Goal: Information Seeking & Learning: Learn about a topic

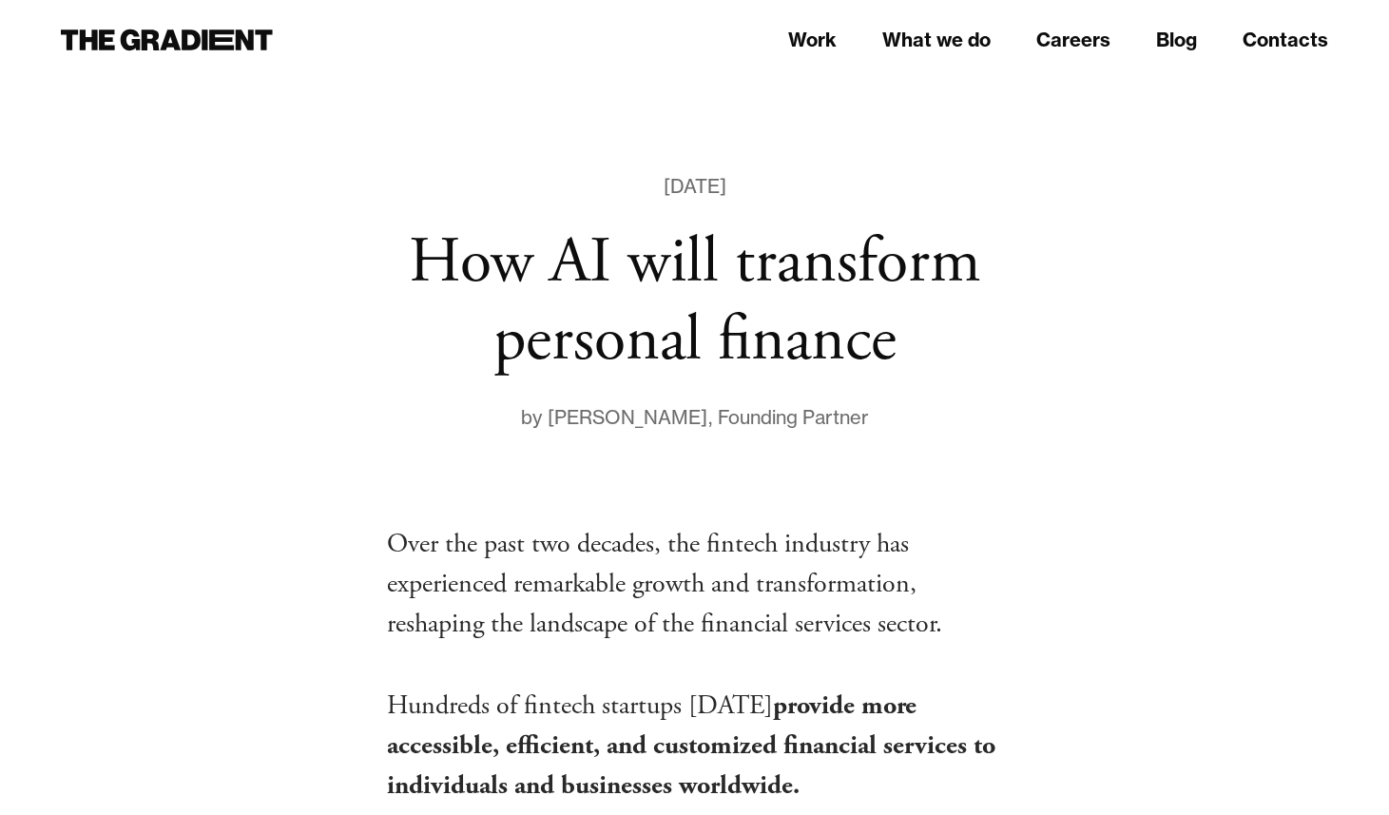
scroll to position [806, 0]
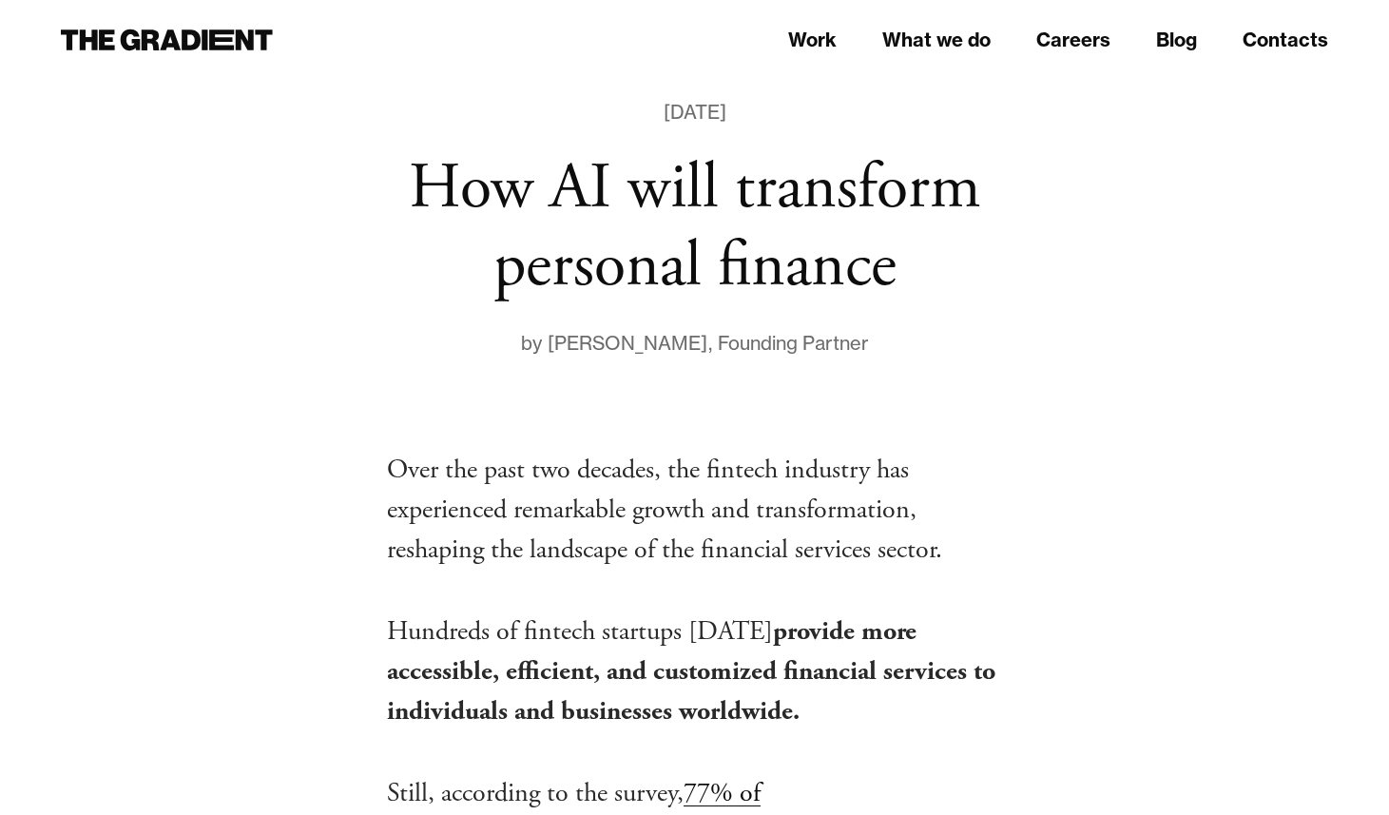
scroll to position [78, 0]
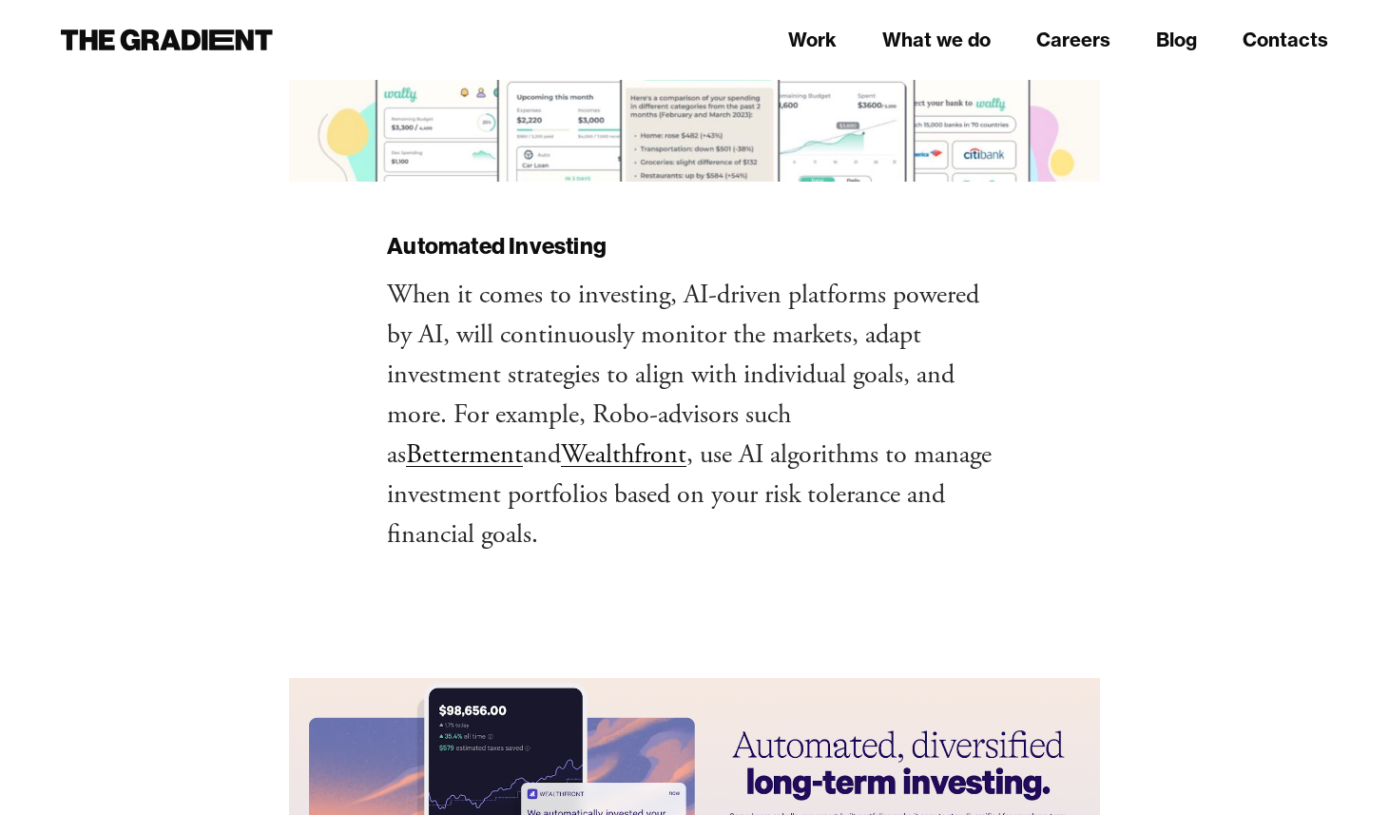
scroll to position [4232, 0]
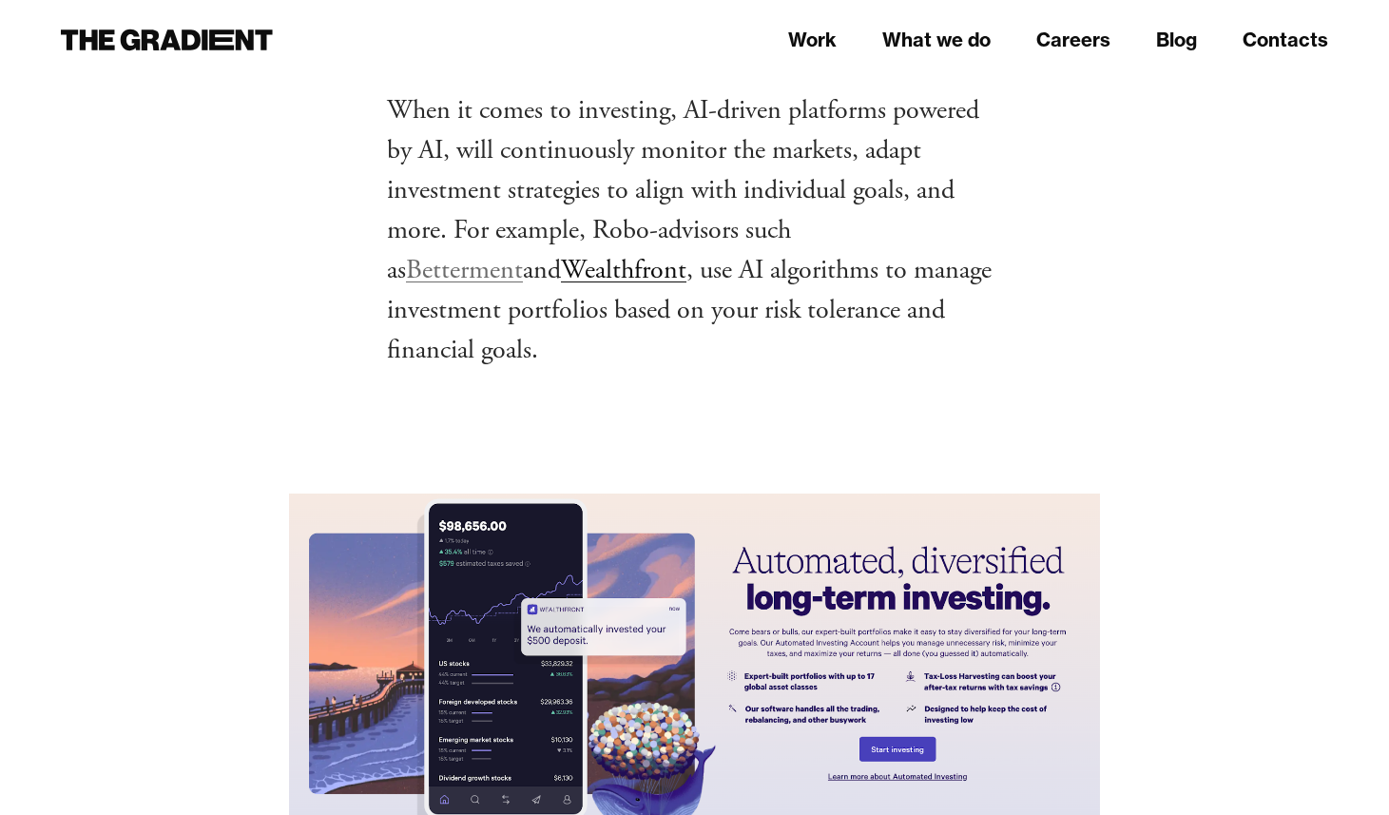
click at [523, 253] on link "Betterment" at bounding box center [464, 270] width 117 height 34
click at [561, 267] on link "Wealthfront" at bounding box center [623, 270] width 125 height 34
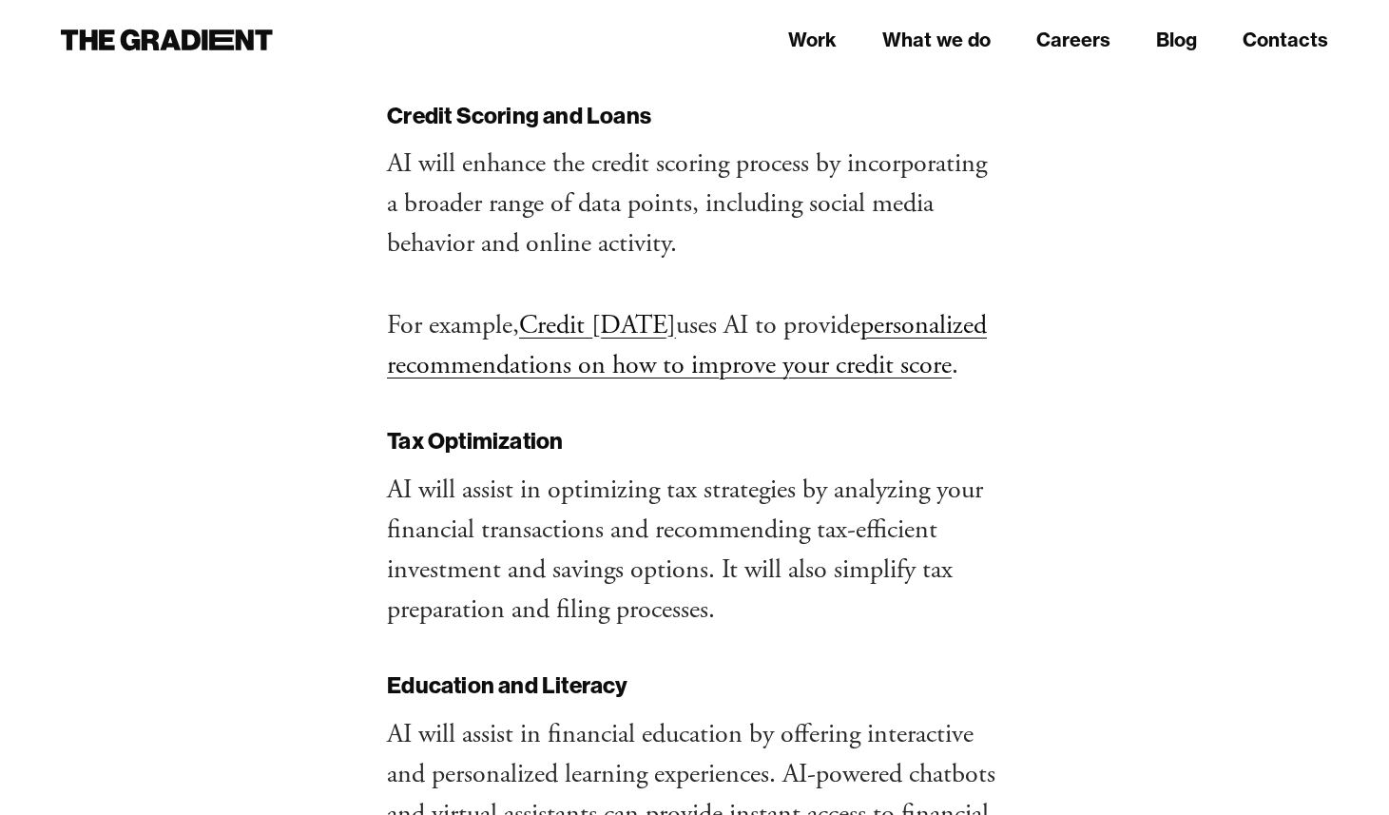
scroll to position [5188, 0]
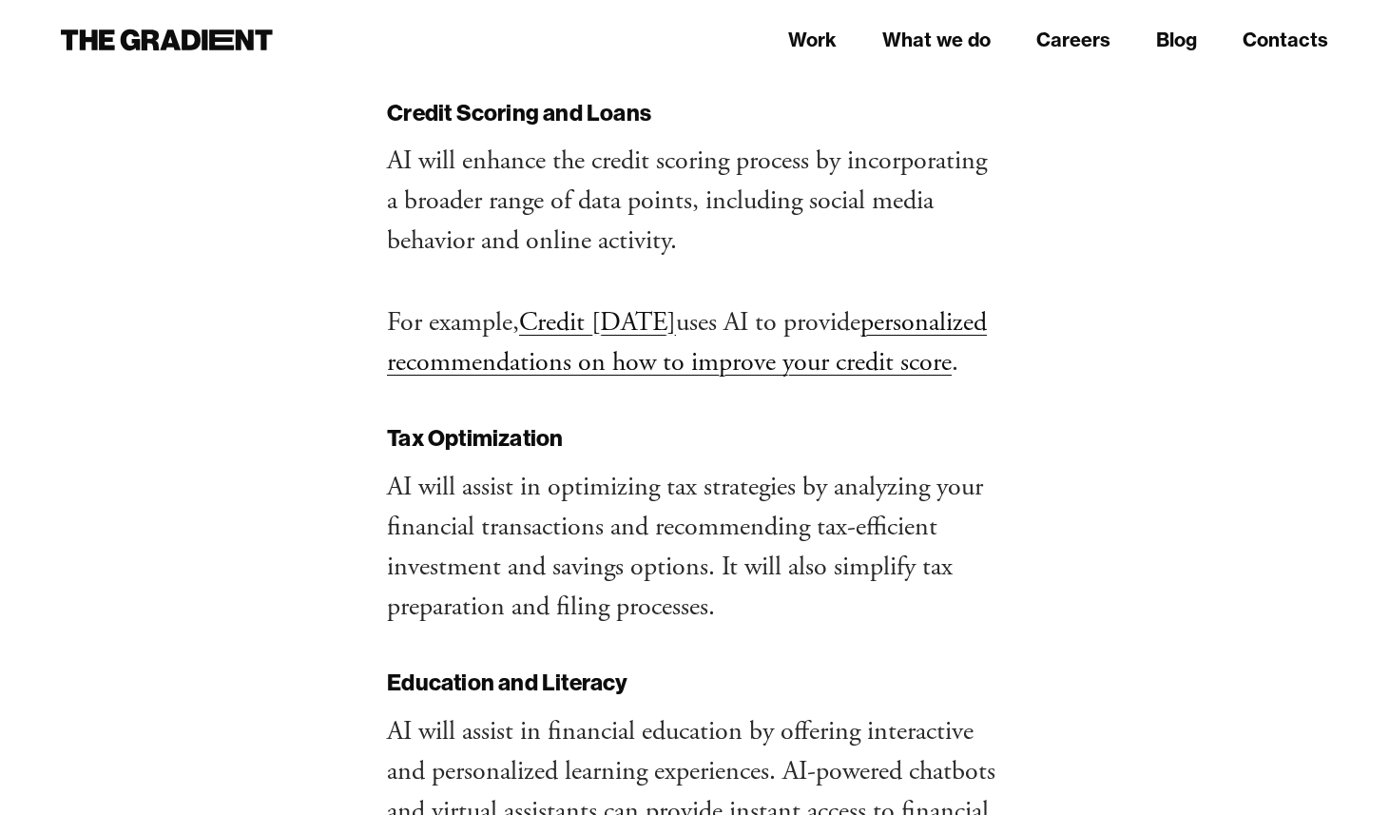
click at [607, 305] on link "Credit [DATE]" at bounding box center [597, 322] width 157 height 34
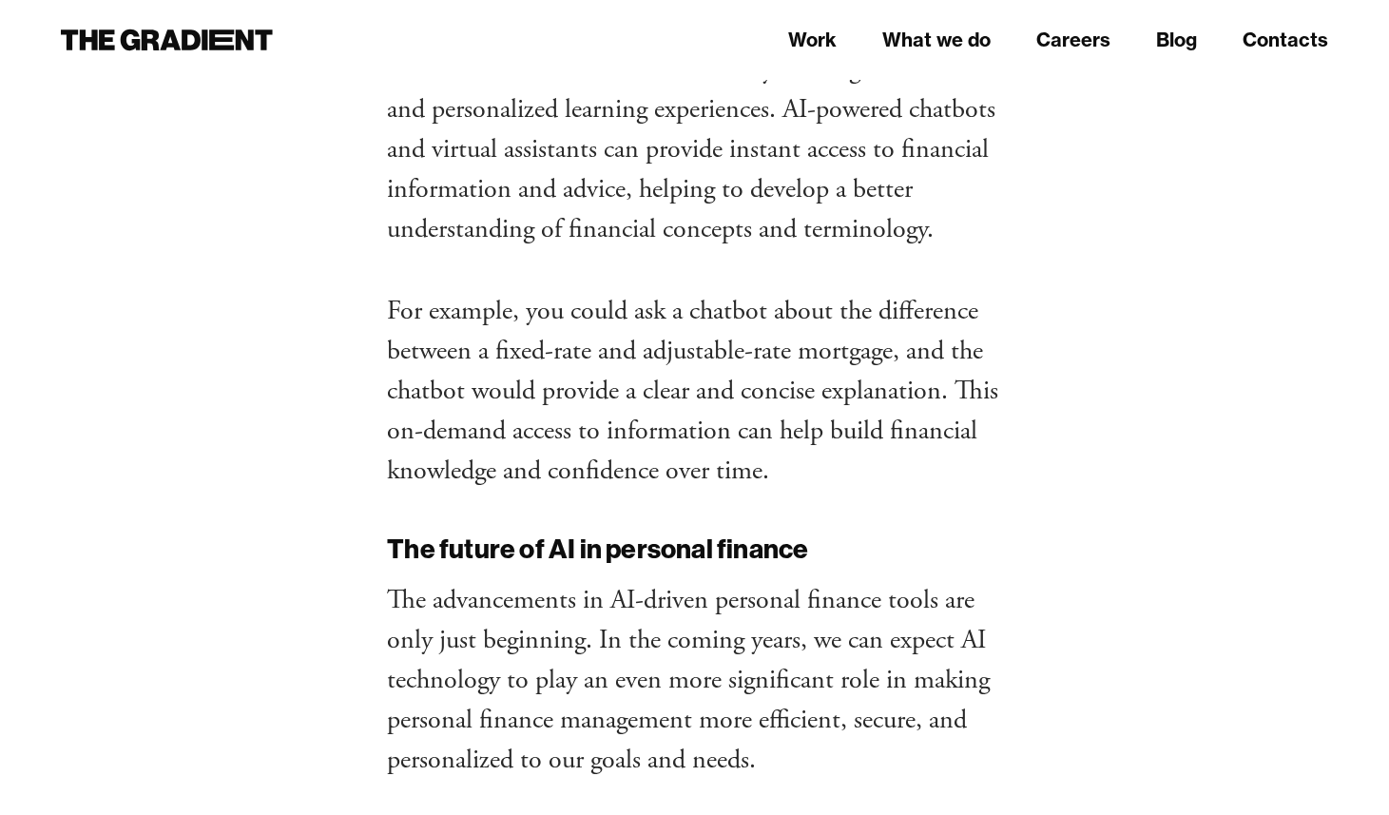
scroll to position [5526, 0]
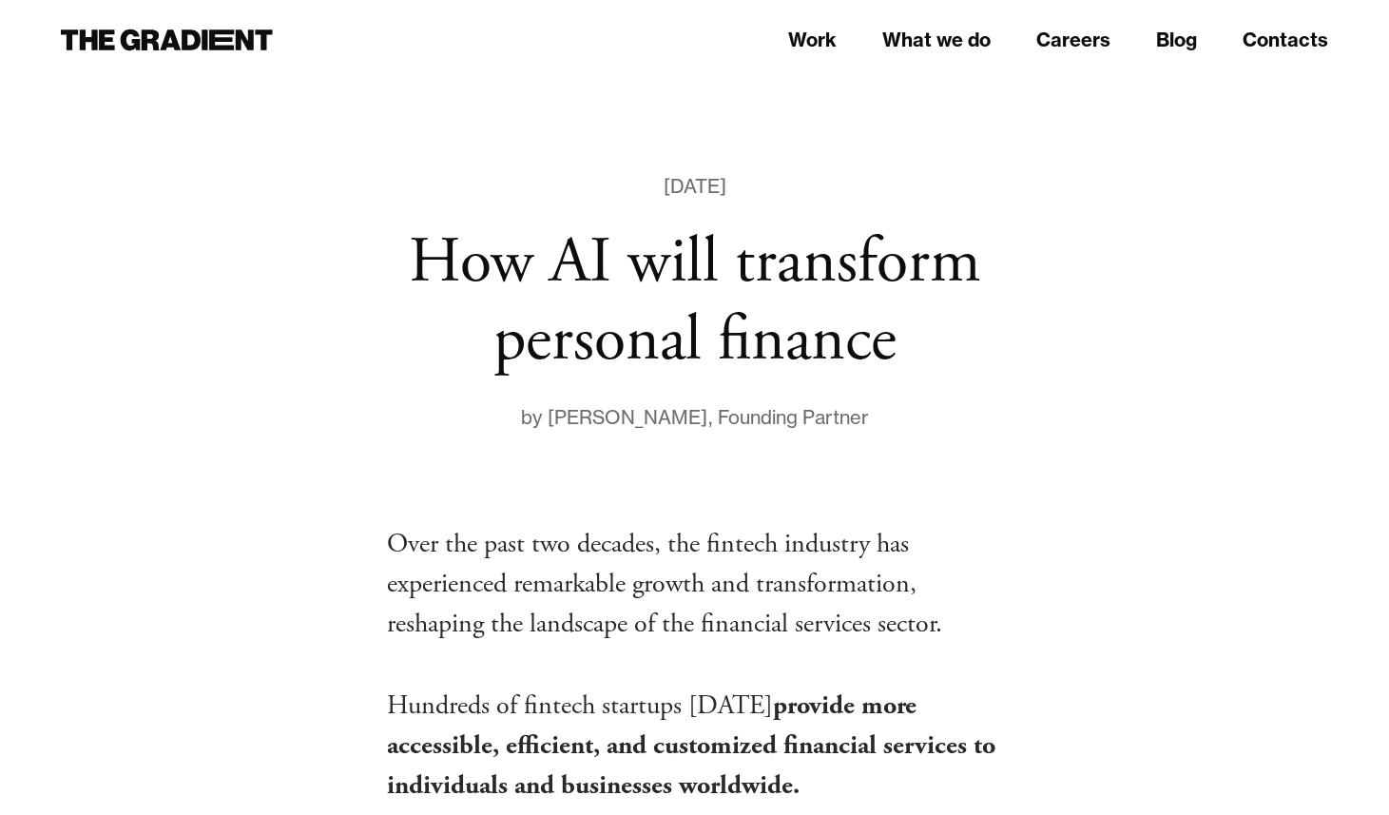
scroll to position [1207, 0]
